Goal: Entertainment & Leisure: Browse casually

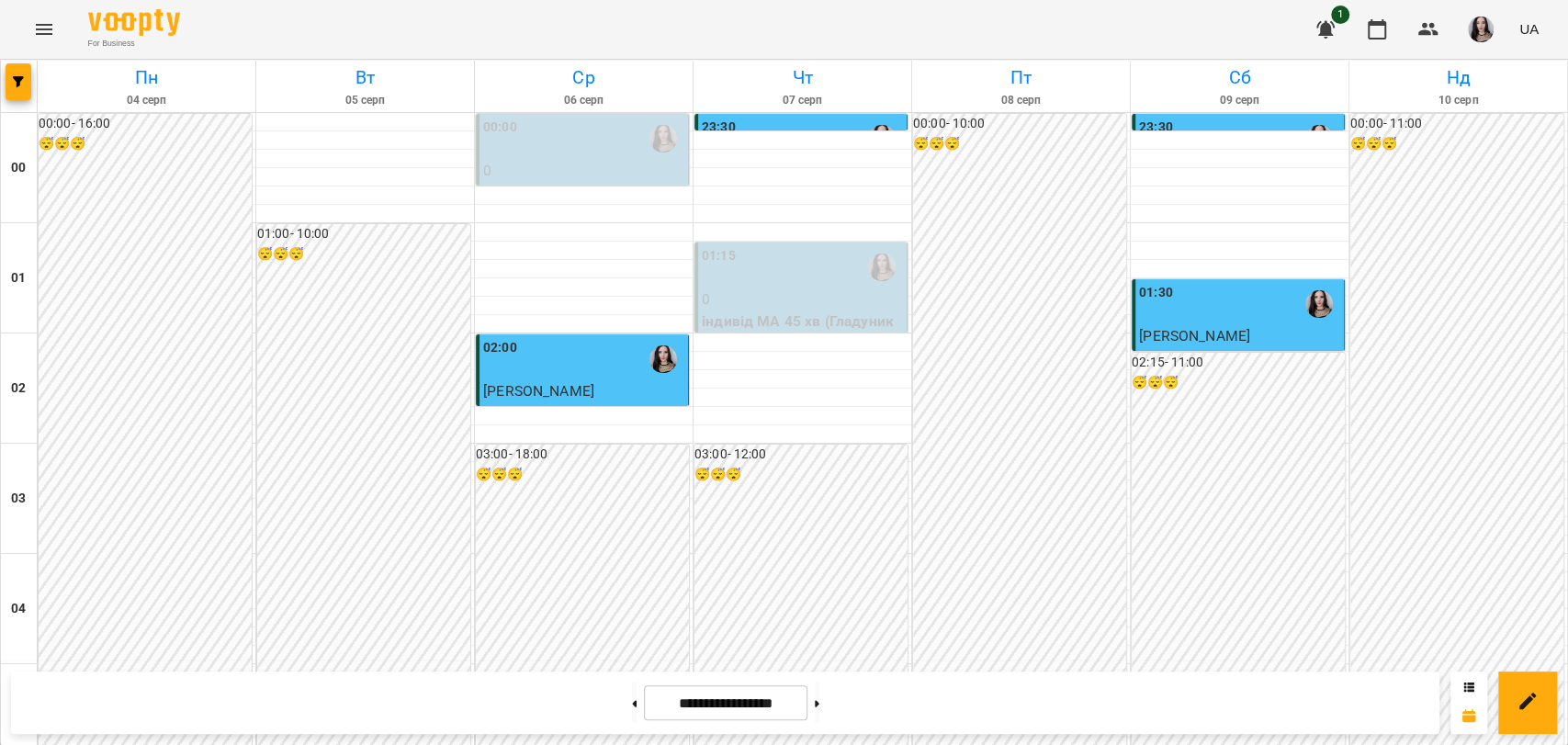
scroll to position [1721, 0]
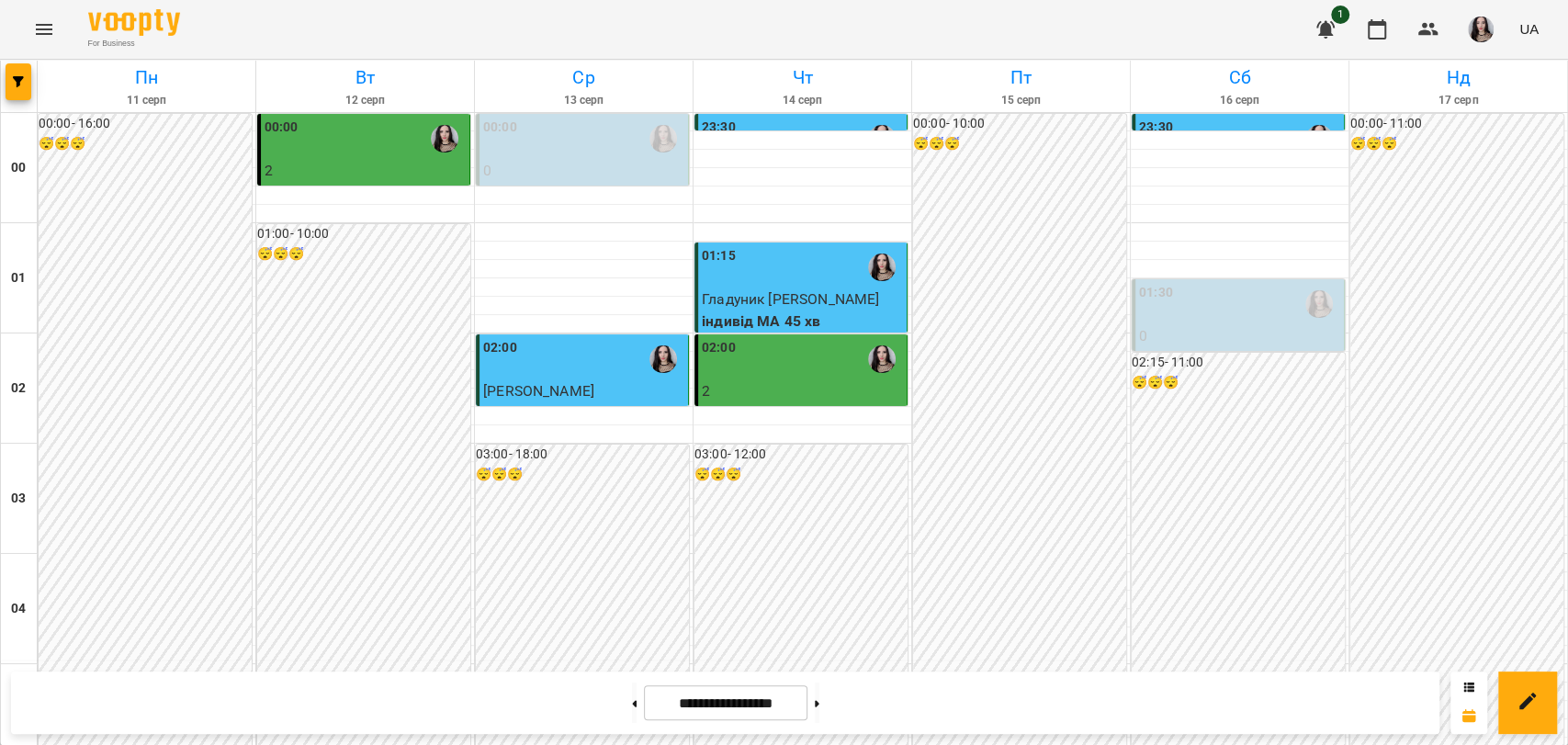
scroll to position [2097, 0]
click at [45, 23] on icon "Menu" at bounding box center [43, 28] width 22 height 22
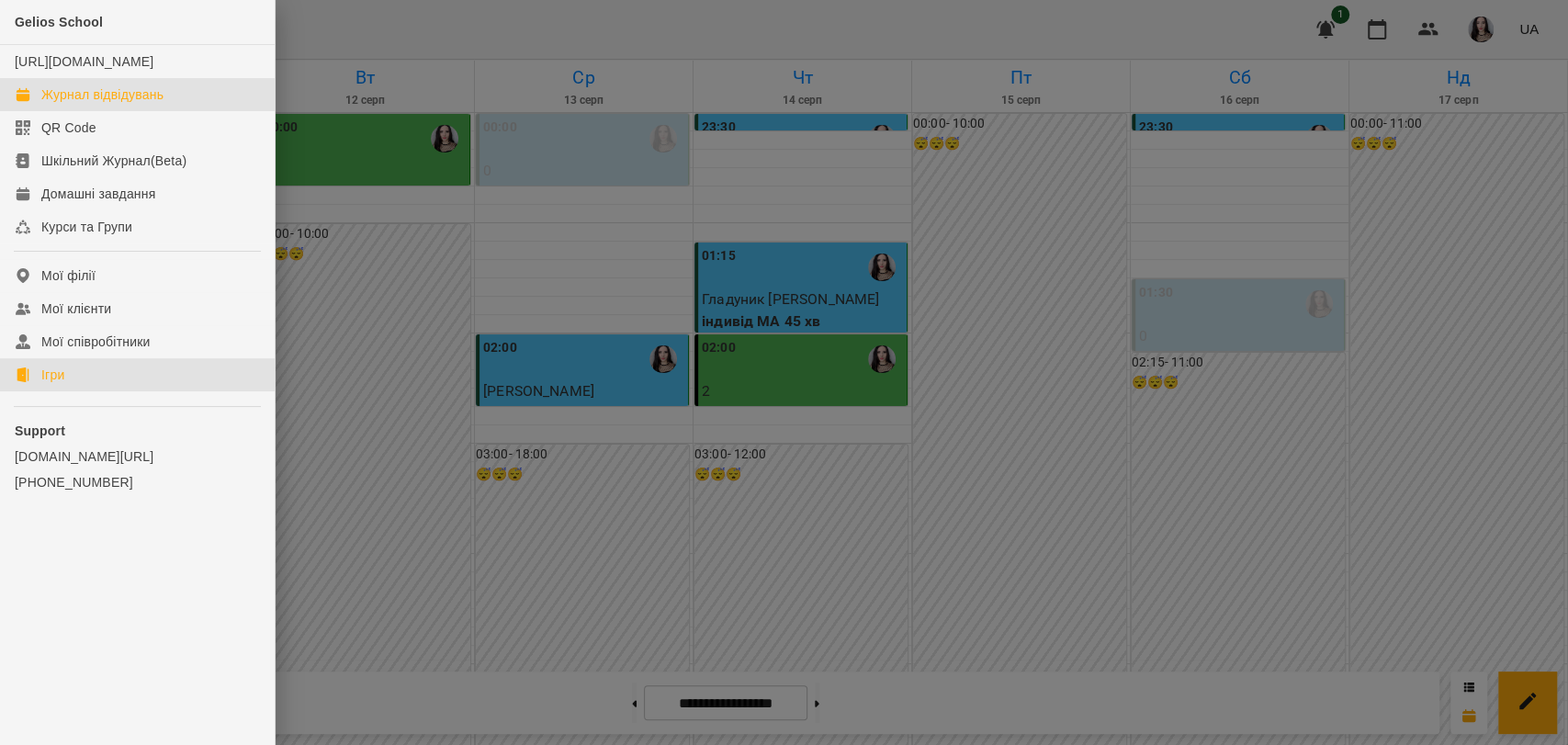
click at [62, 384] on div "Ігри" at bounding box center [53, 374] width 23 height 18
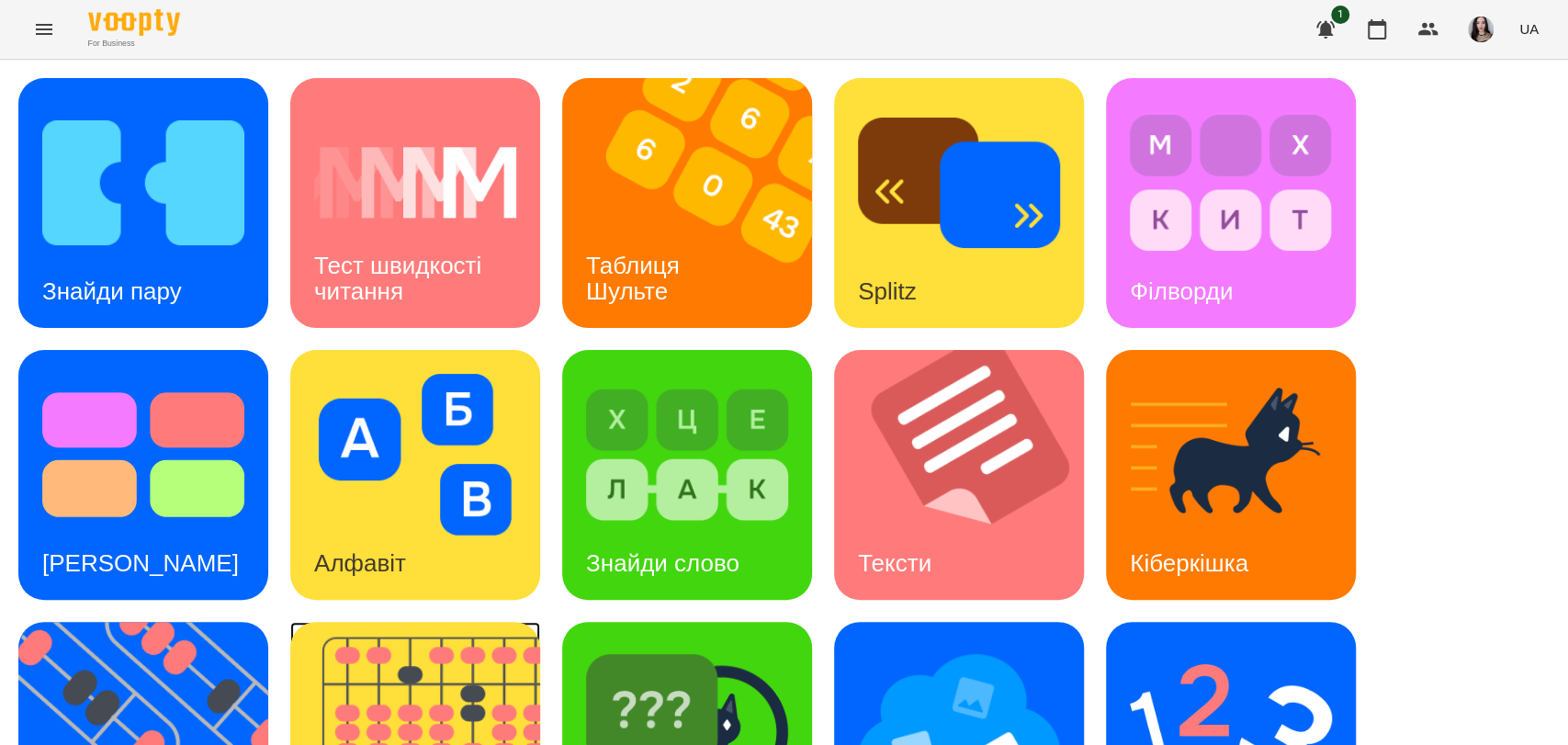
click at [463, 683] on img at bounding box center [426, 747] width 273 height 250
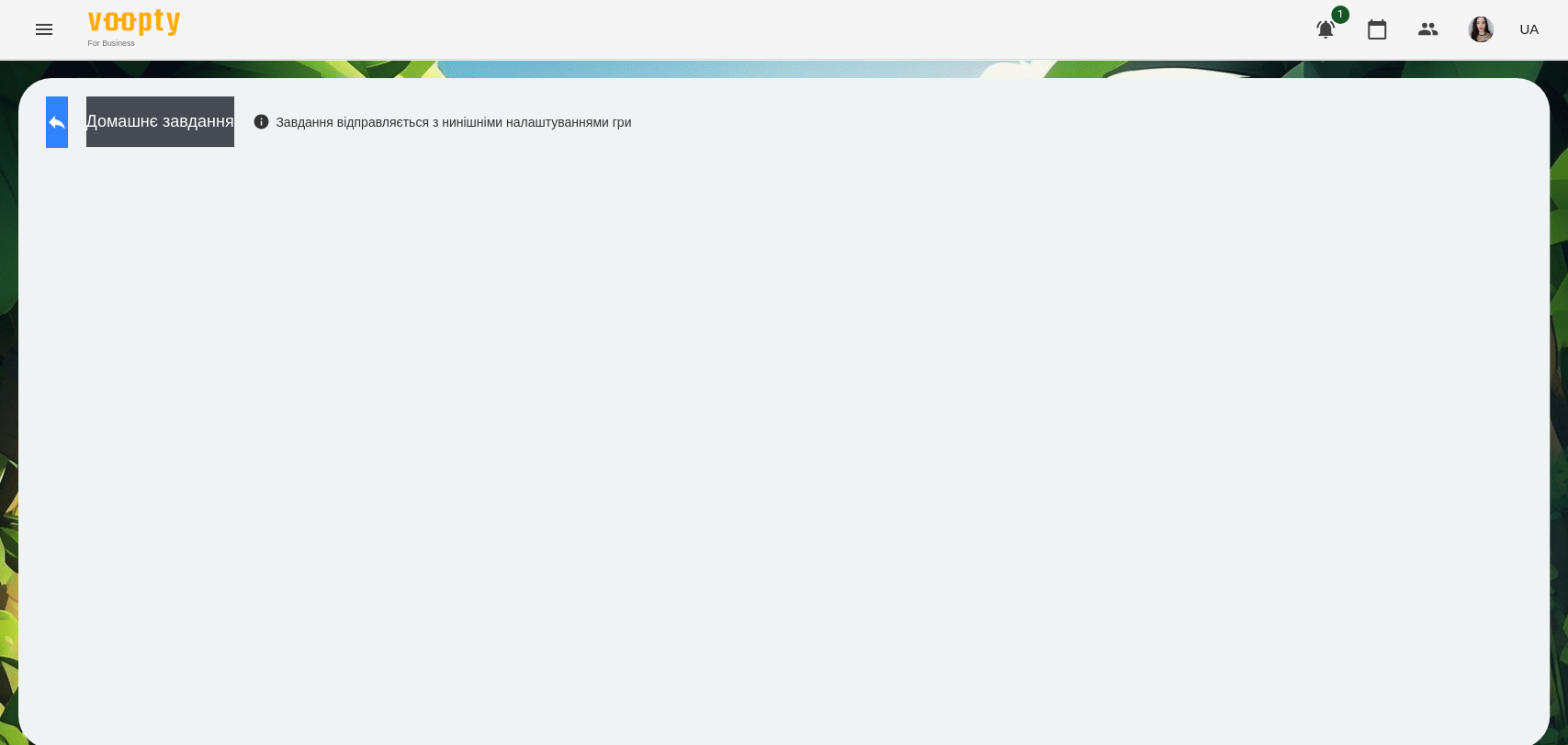
click at [66, 129] on icon at bounding box center [57, 122] width 22 height 22
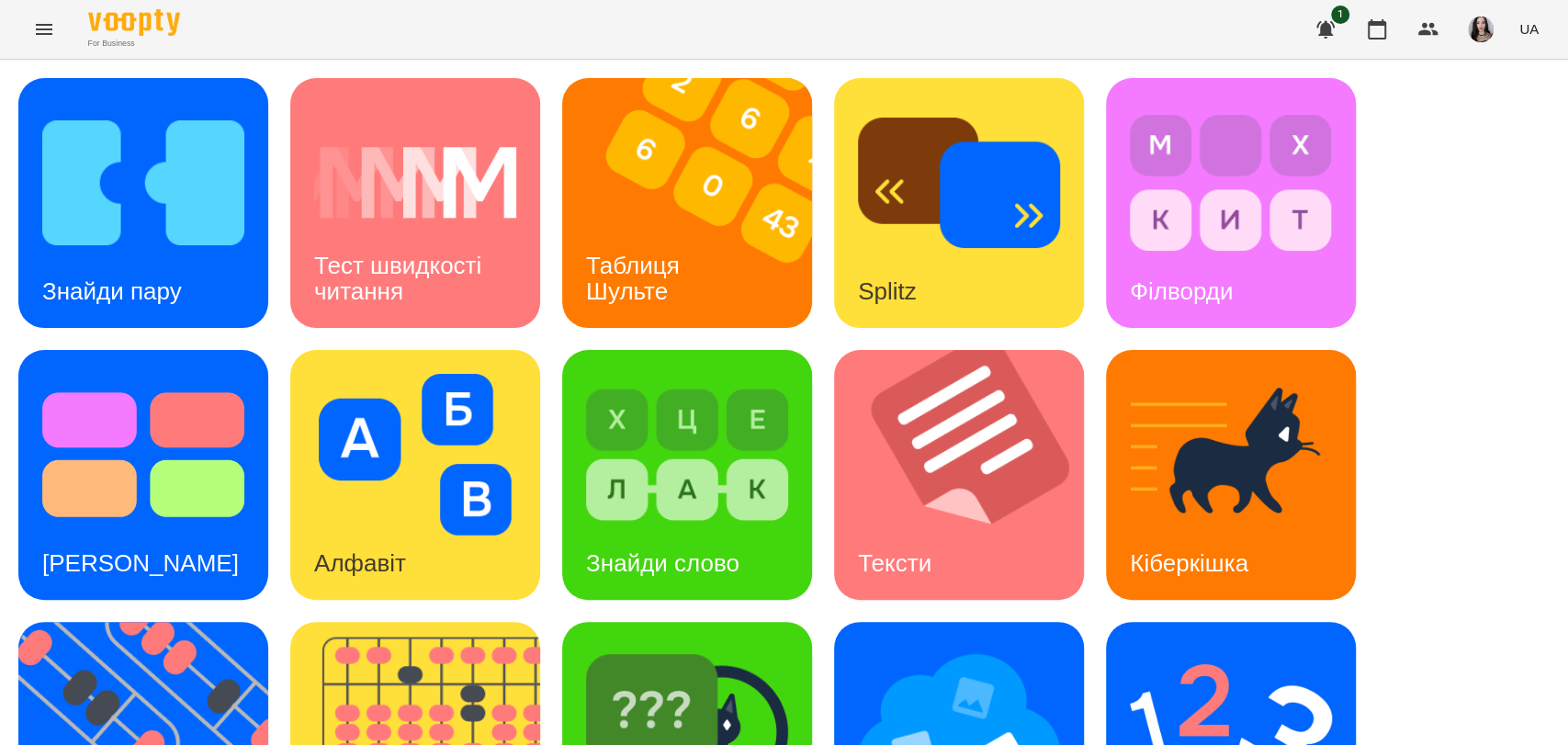
scroll to position [286, 0]
click at [136, 622] on img at bounding box center [154, 747] width 273 height 250
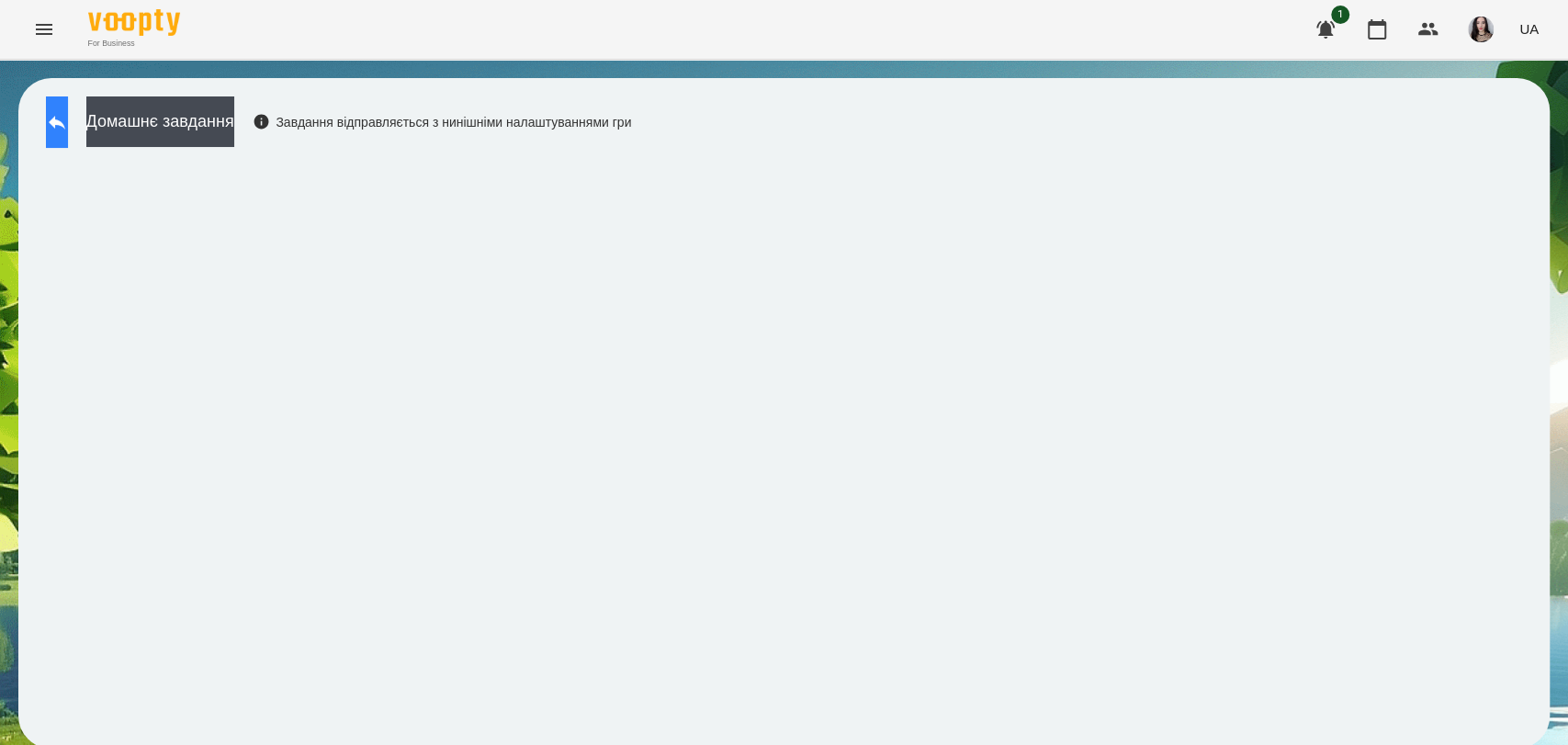
click at [49, 132] on button at bounding box center [57, 122] width 22 height 51
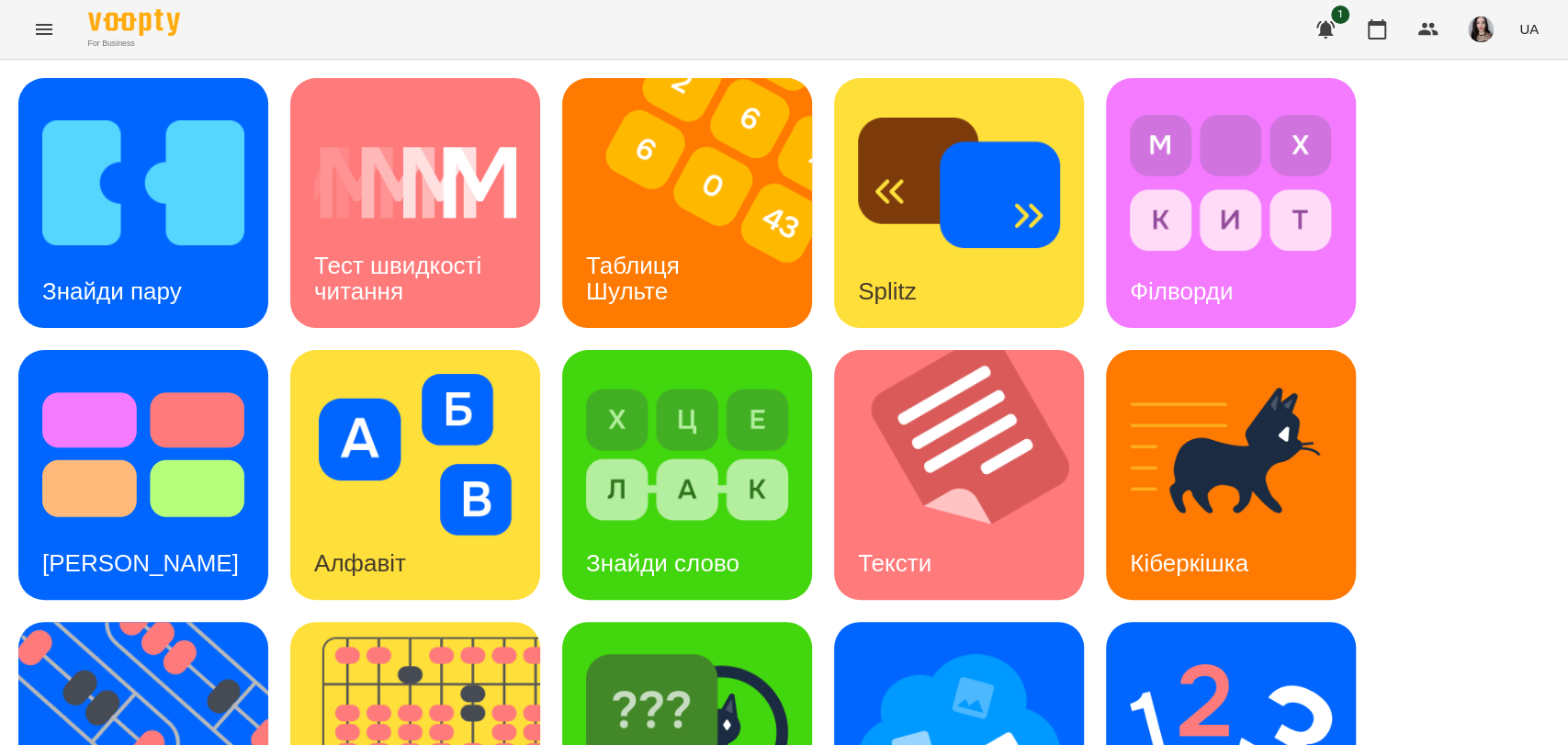
scroll to position [417, 0]
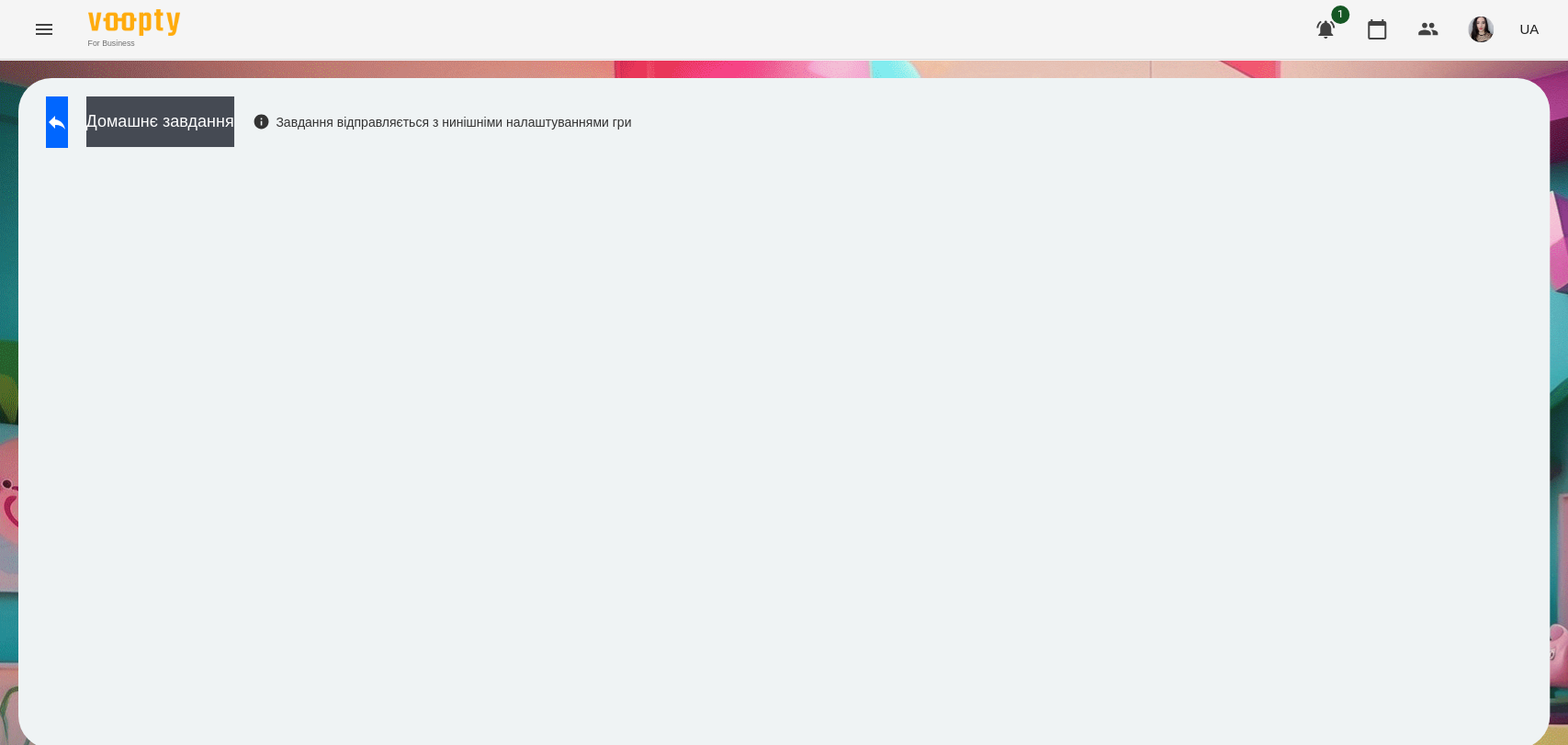
scroll to position [3, 0]
click at [65, 115] on icon at bounding box center [57, 122] width 16 height 14
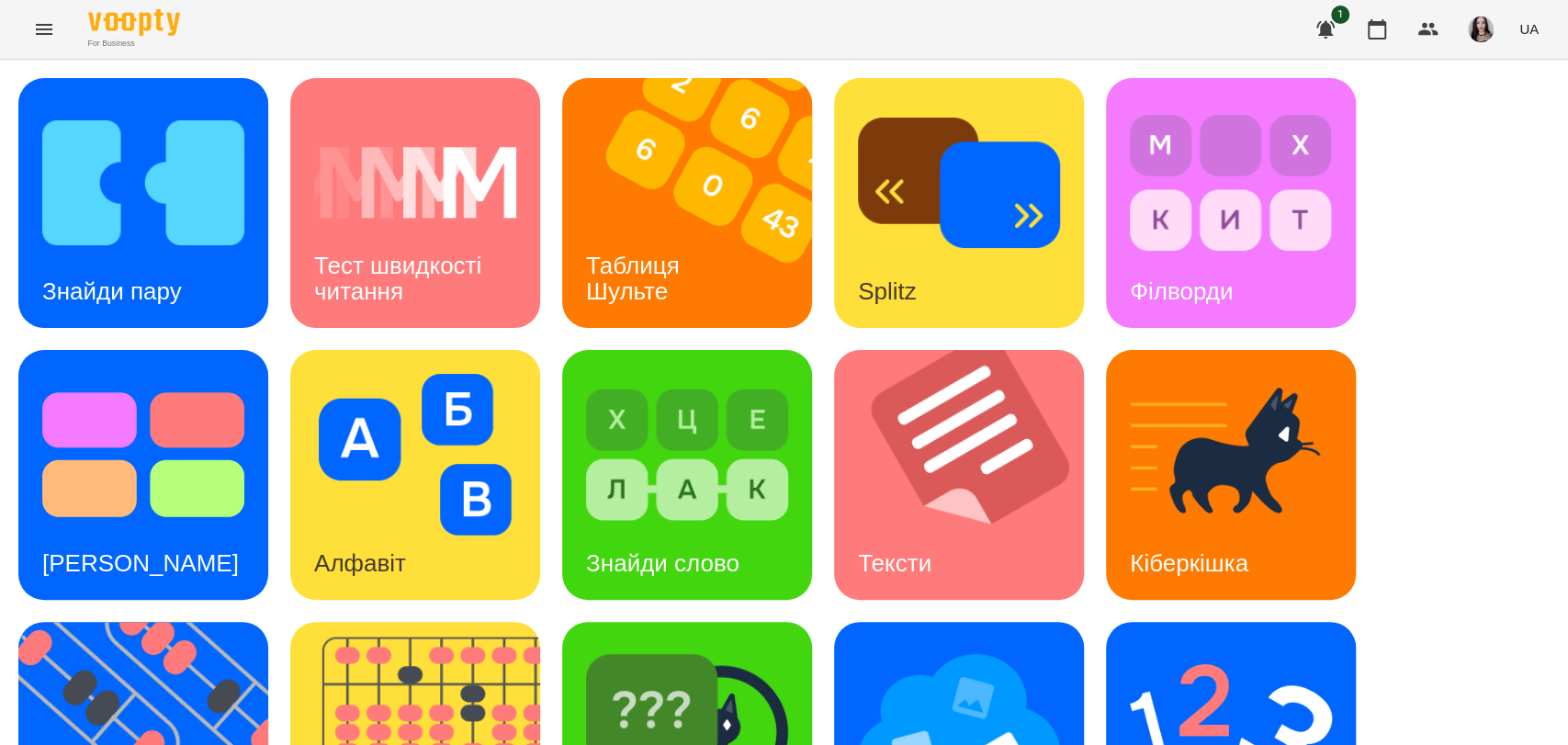
scroll to position [417, 0]
